Goal: Navigation & Orientation: Find specific page/section

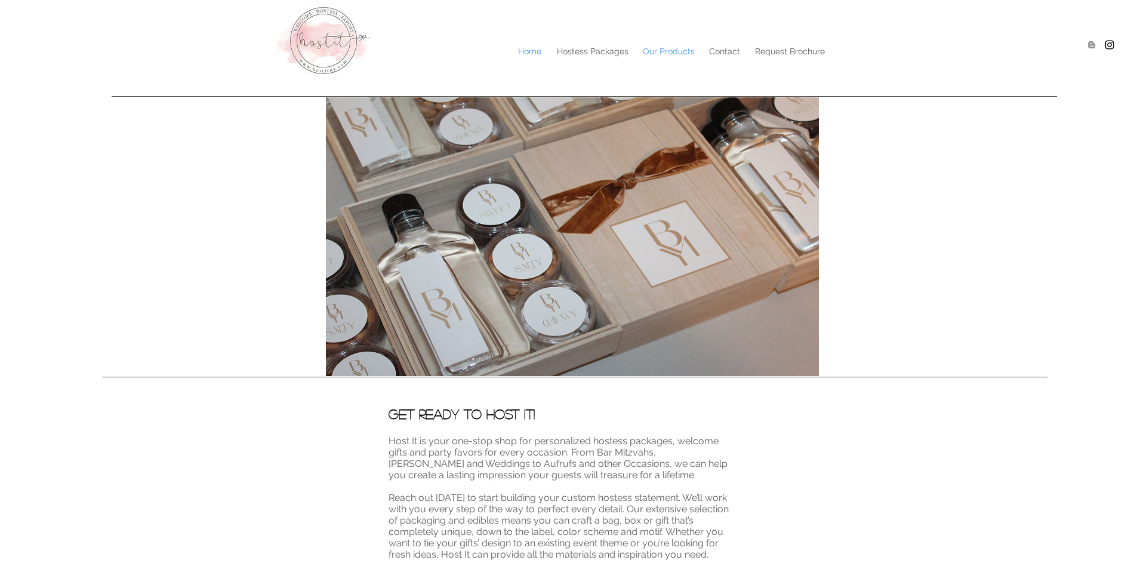
click at [685, 49] on p "Our Products" at bounding box center [669, 51] width 64 height 18
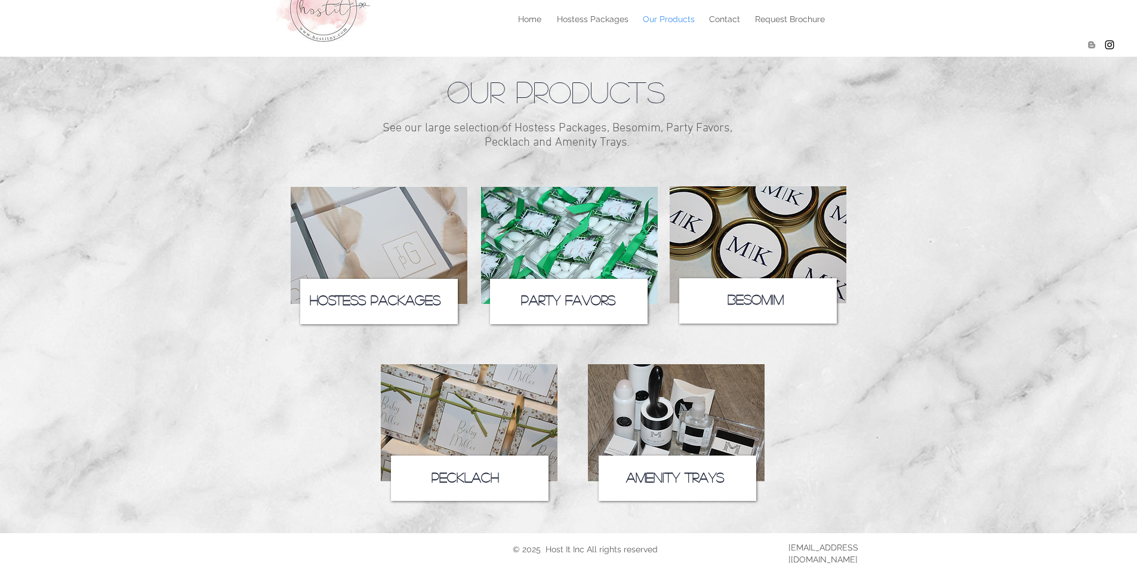
scroll to position [50, 0]
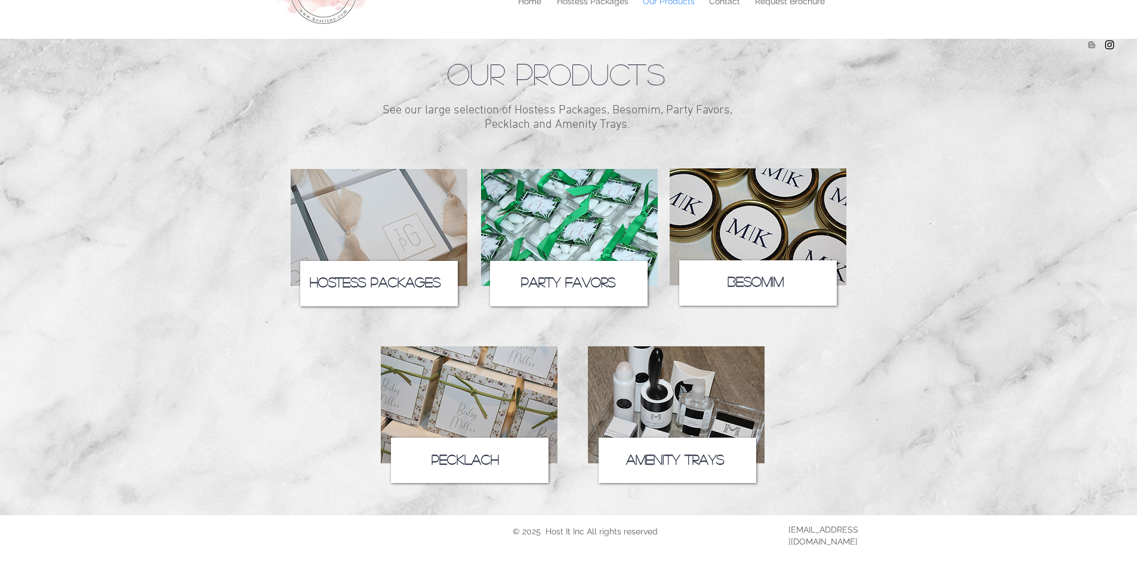
click at [506, 472] on icon at bounding box center [470, 459] width 158 height 45
click at [492, 459] on span "Pecklach" at bounding box center [464, 458] width 67 height 13
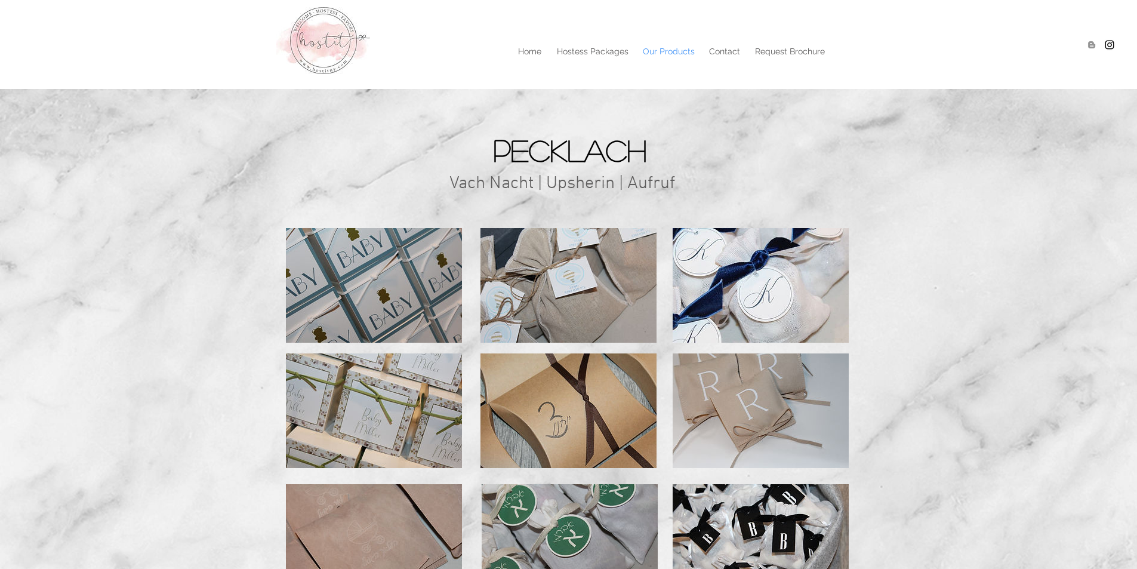
click at [671, 57] on p "Our Products" at bounding box center [669, 51] width 64 height 18
